Goal: Contribute content

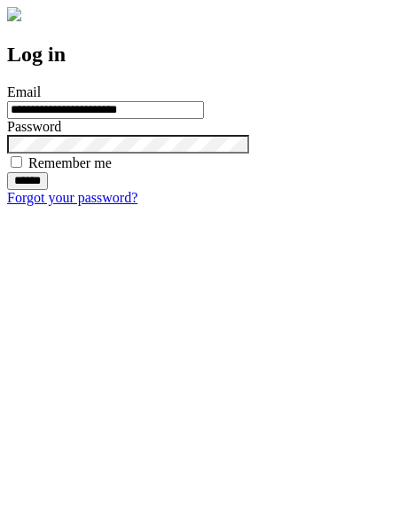
type input "**********"
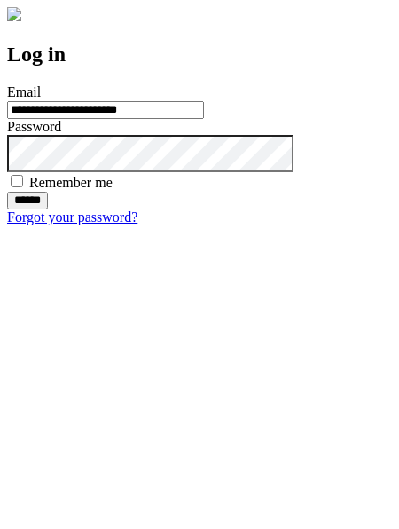
click at [48, 209] on input "******" at bounding box center [27, 201] width 41 height 18
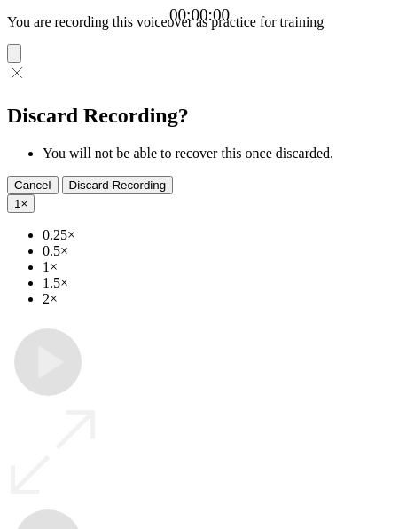
type input "**********"
